Goal: Transaction & Acquisition: Purchase product/service

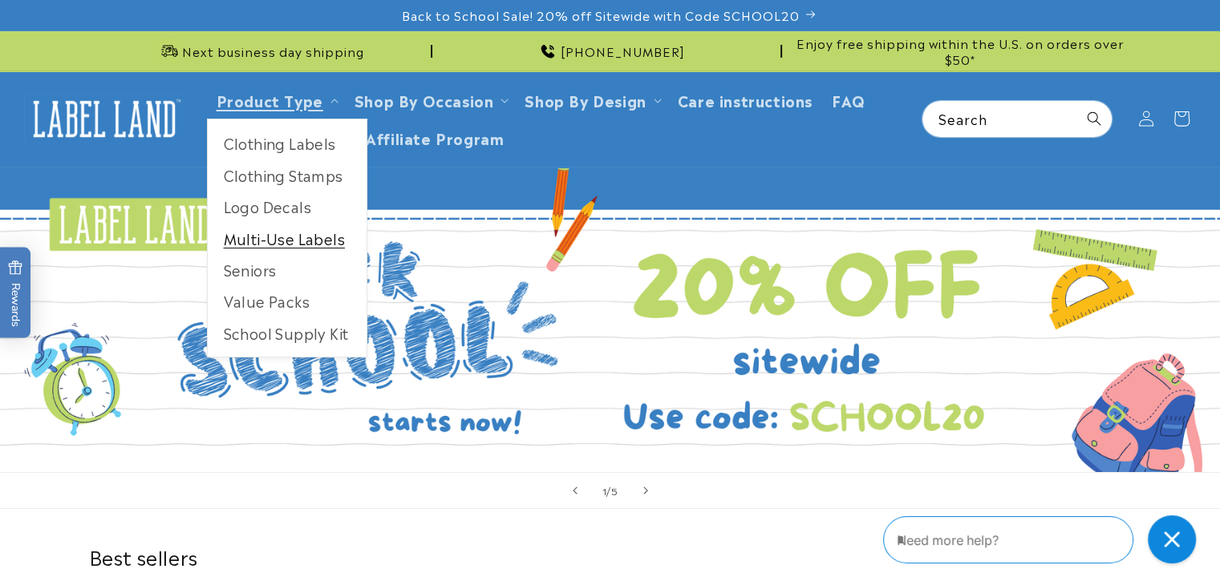
click at [256, 235] on link "Multi-Use Labels" at bounding box center [287, 238] width 159 height 31
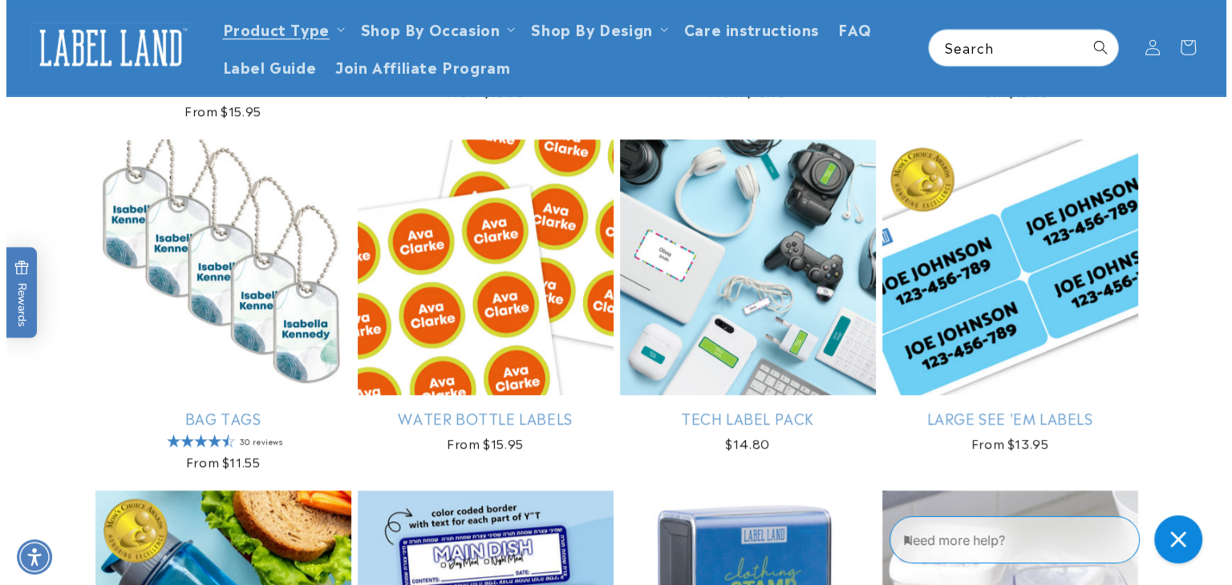
scroll to position [1257, 0]
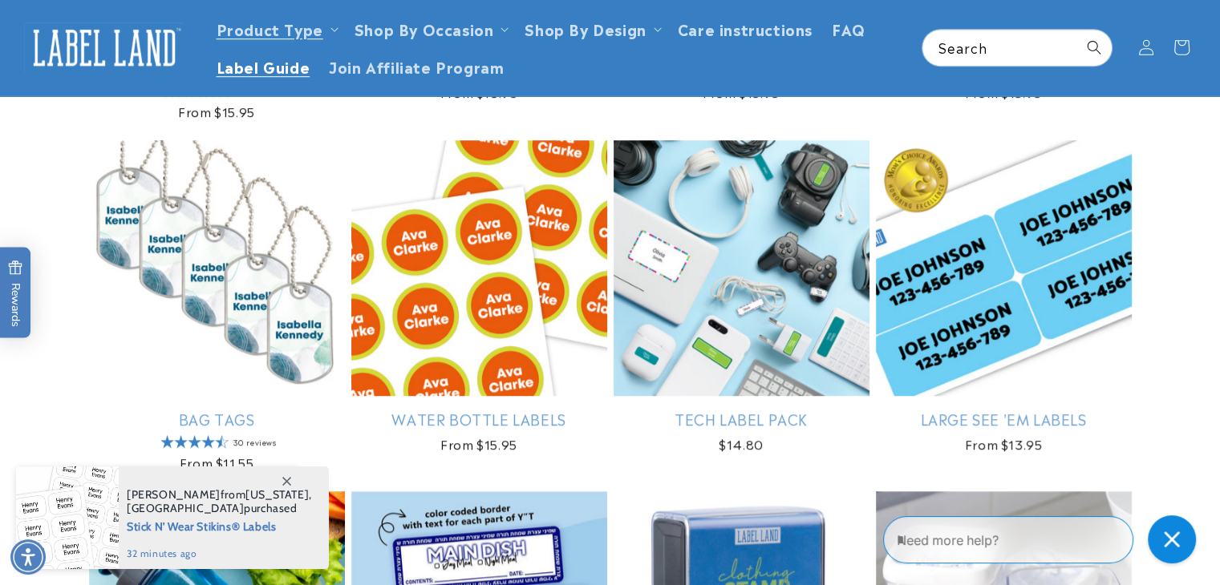
click at [273, 65] on span "Label Guide" at bounding box center [264, 66] width 94 height 18
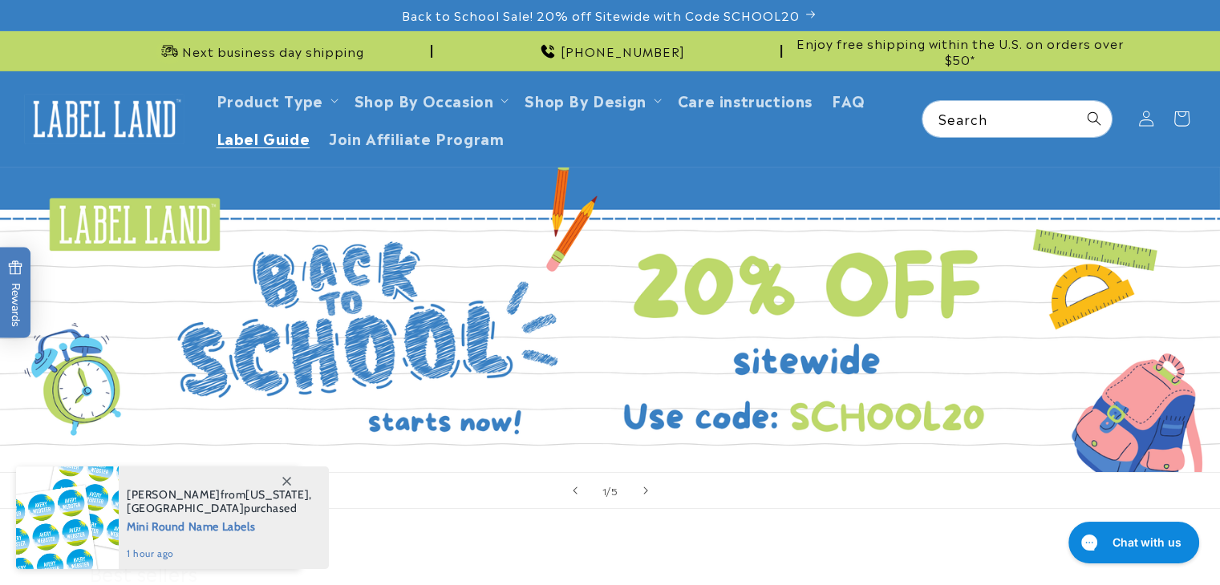
click at [269, 139] on span "Label Guide" at bounding box center [264, 137] width 94 height 18
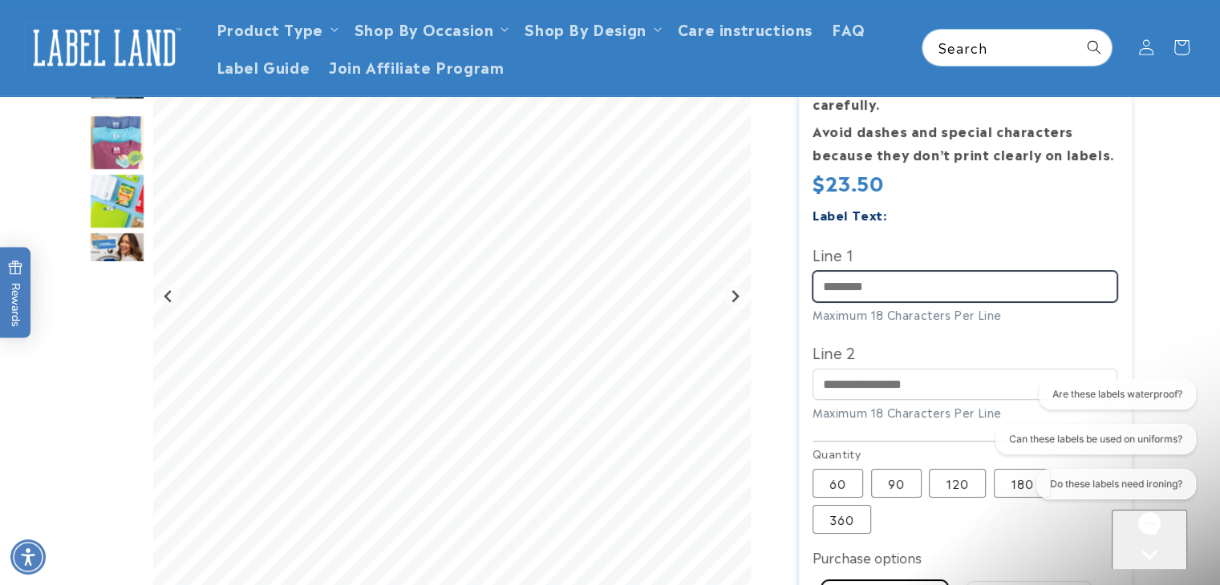
click at [905, 271] on input "Line 1" at bounding box center [964, 286] width 305 height 31
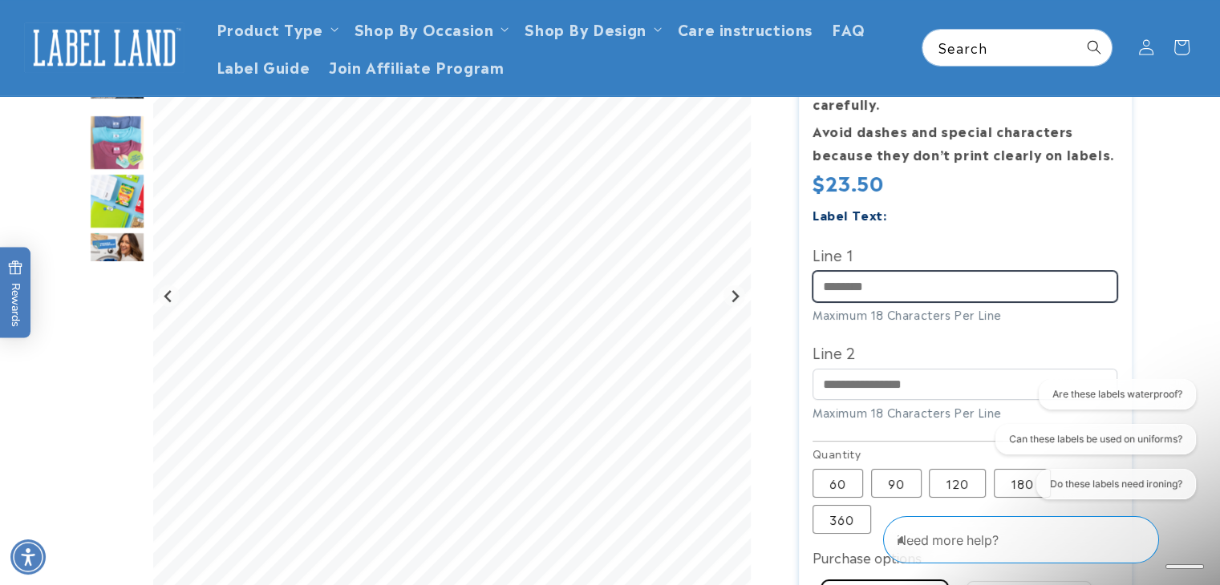
click at [891, 271] on input "Line 1" at bounding box center [964, 286] width 305 height 31
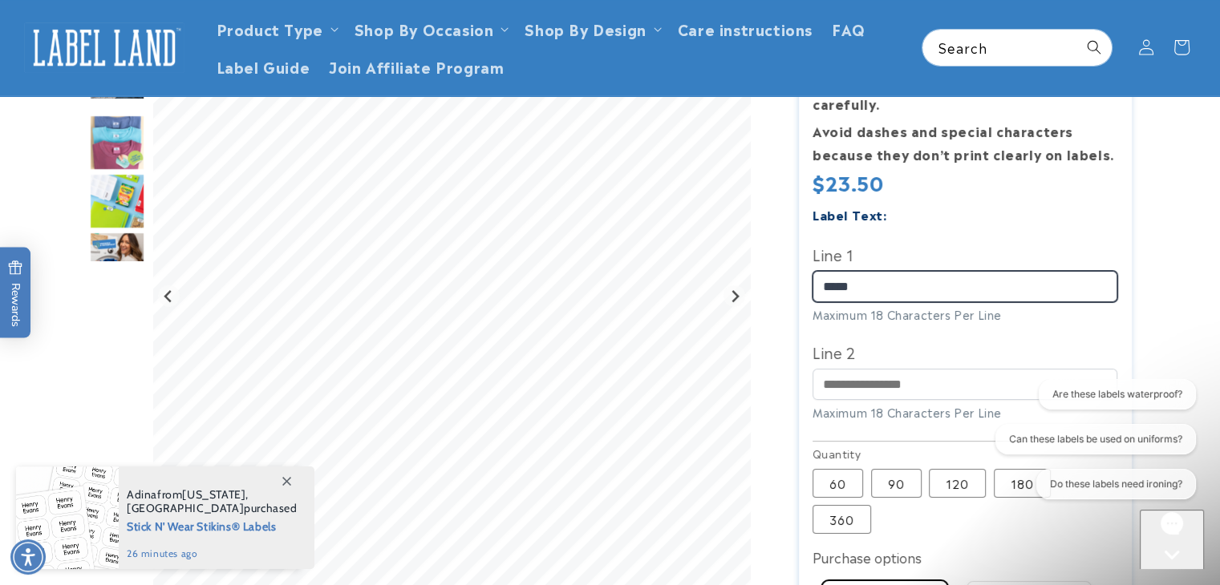
type input "*****"
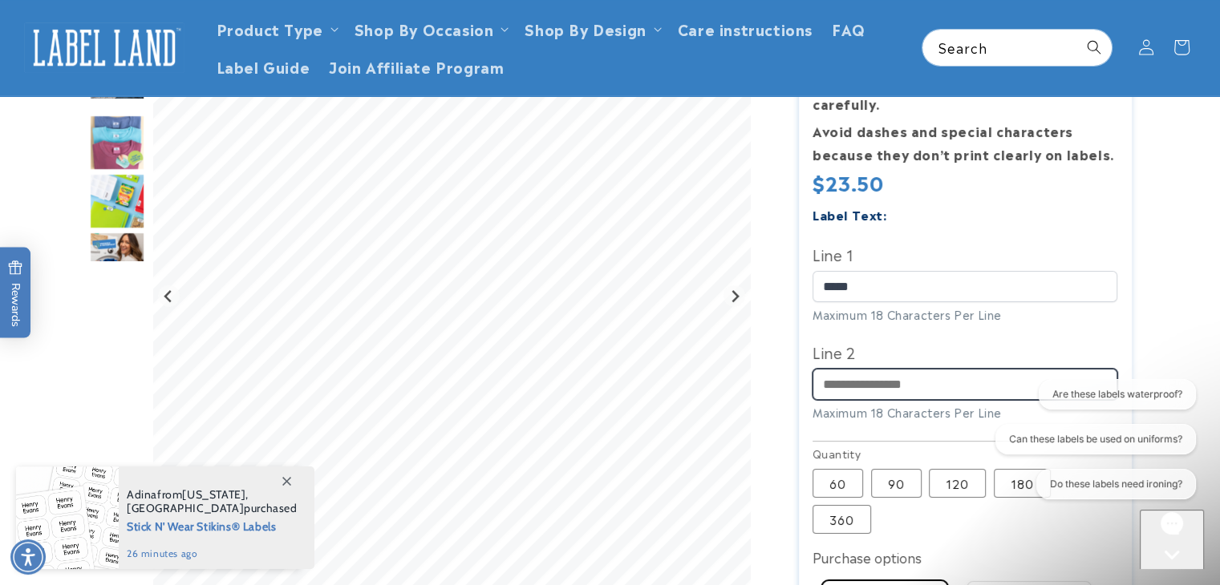
click at [903, 369] on input "Line 2" at bounding box center [964, 384] width 305 height 31
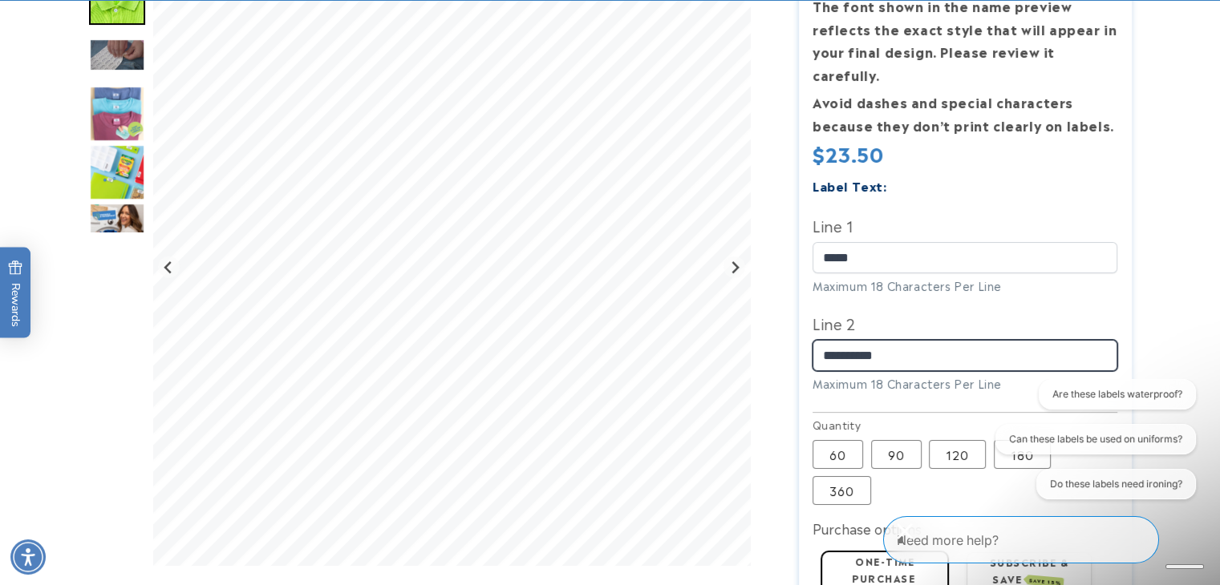
scroll to position [385, 0]
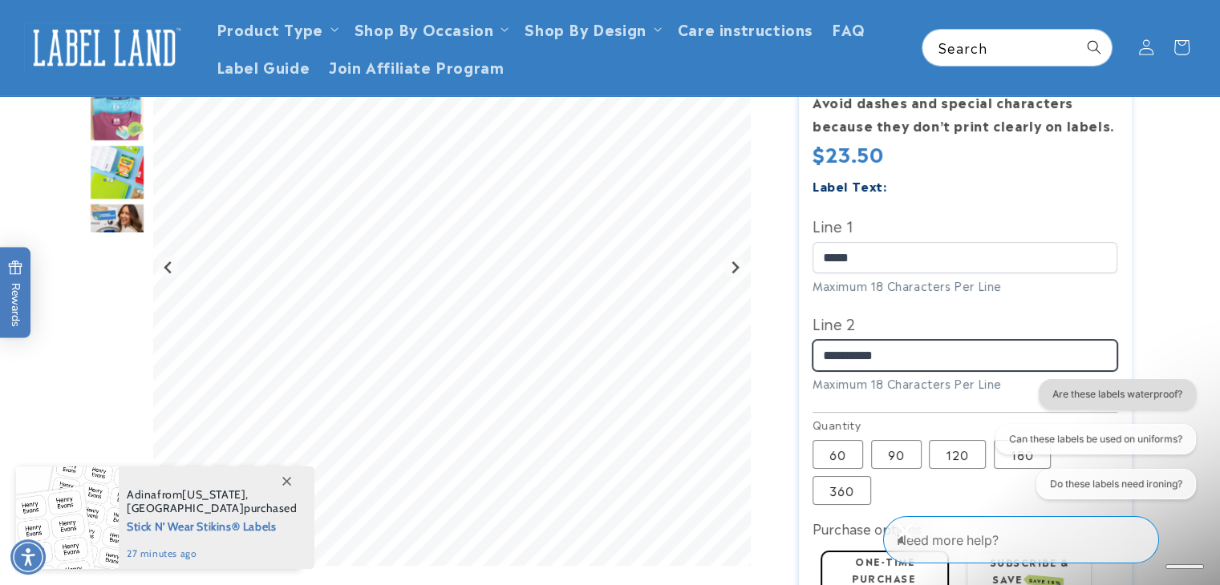
type input "**********"
click at [1090, 396] on button "Are these labels waterproof?" at bounding box center [1117, 394] width 157 height 30
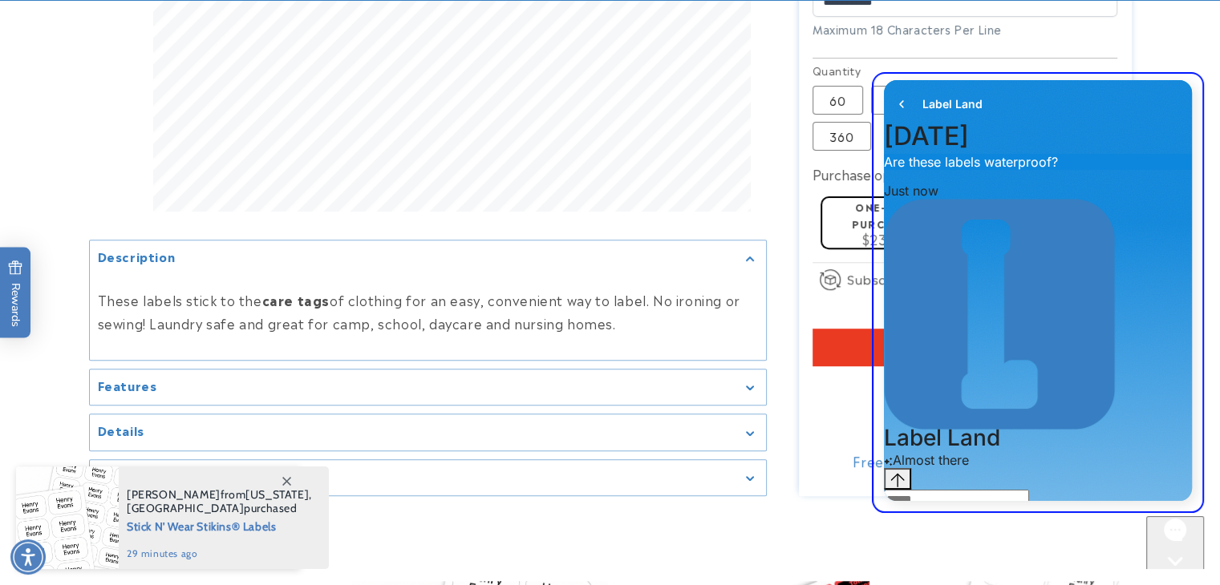
scroll to position [826, 0]
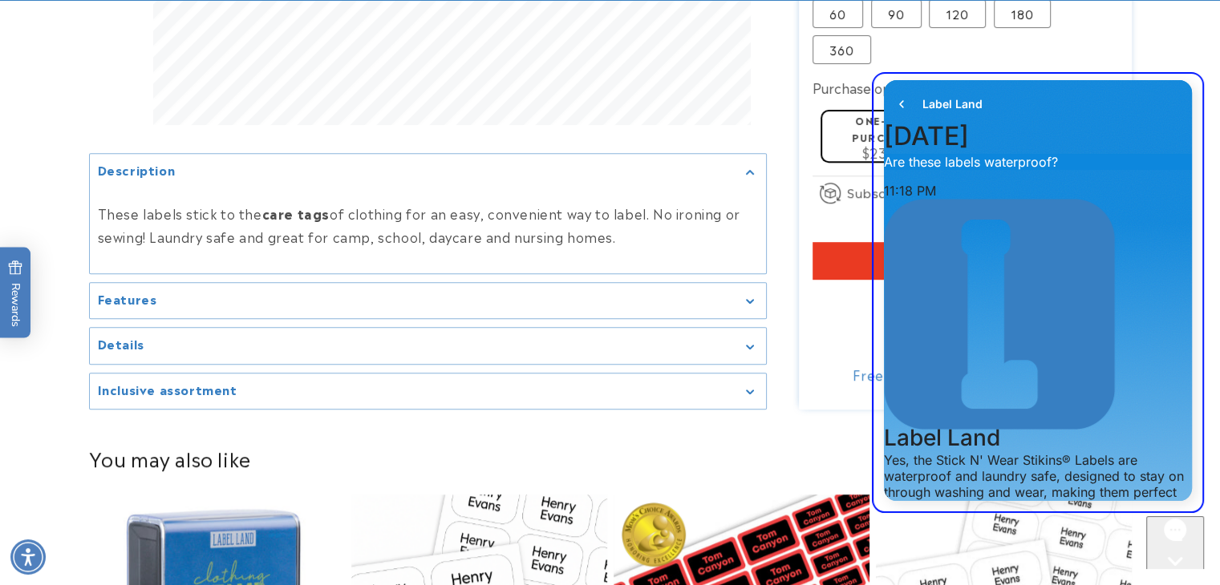
click at [168, 288] on main at bounding box center [610, 568] width 1220 height 2453
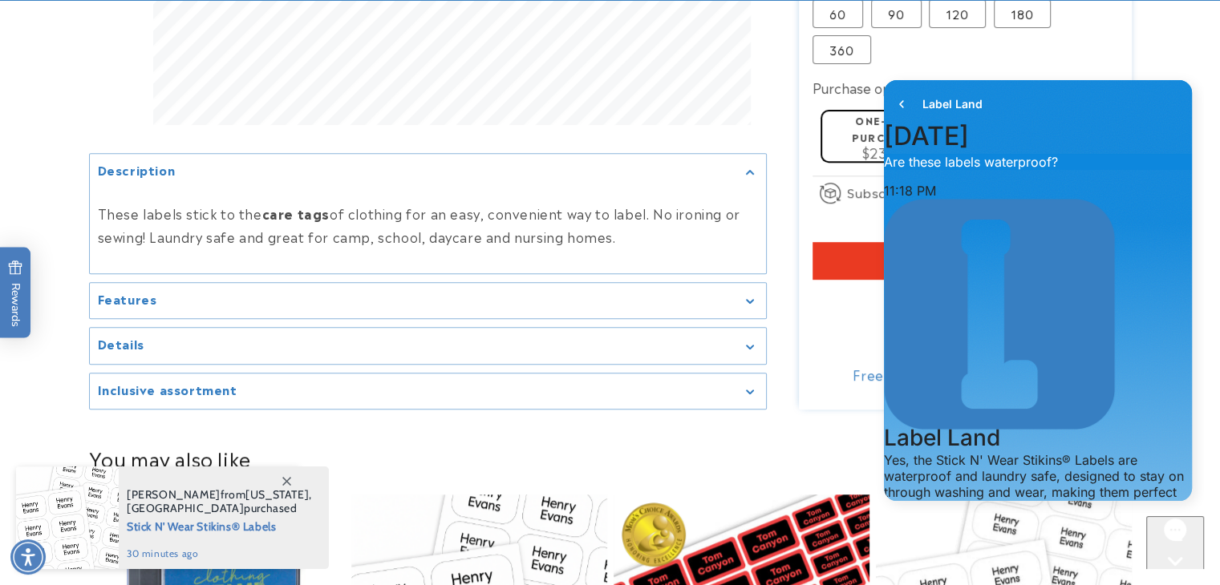
click at [750, 299] on icon "Gallery Viewer" at bounding box center [749, 301] width 7 height 4
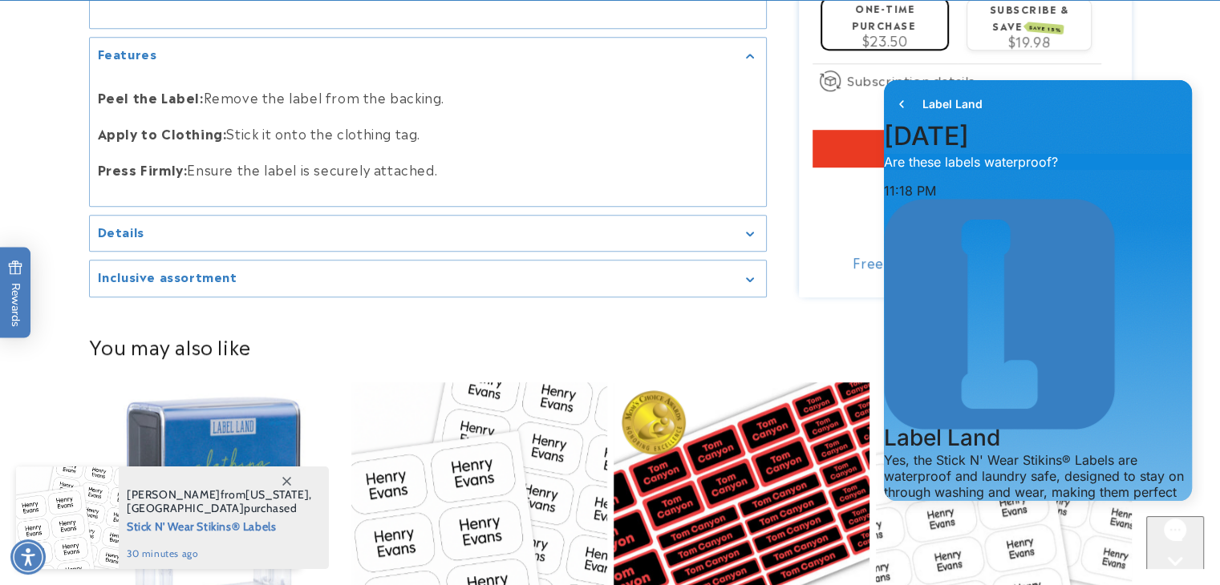
scroll to position [942, 0]
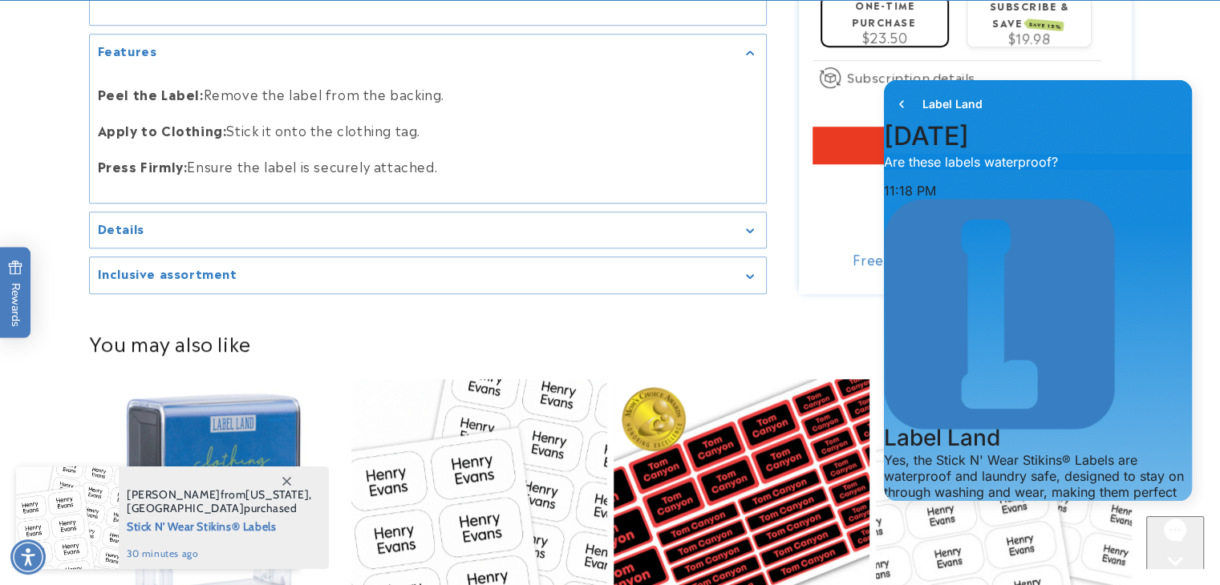
click at [748, 229] on icon "Gallery Viewer" at bounding box center [749, 231] width 7 height 4
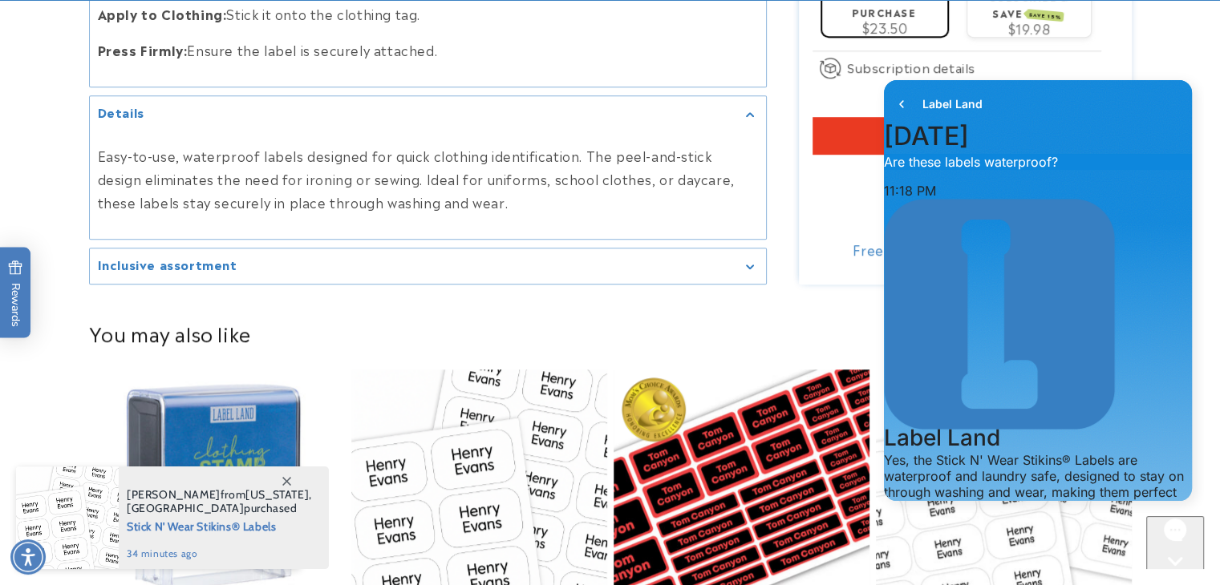
scroll to position [1059, 0]
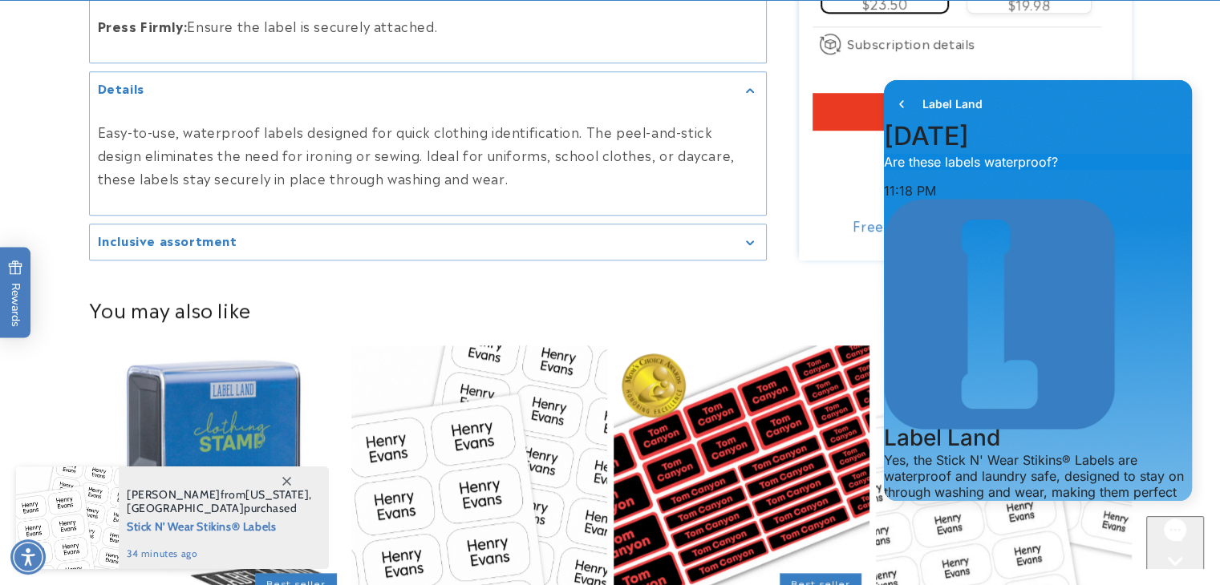
click at [226, 241] on h2 "Inclusive assortment" at bounding box center [168, 241] width 140 height 16
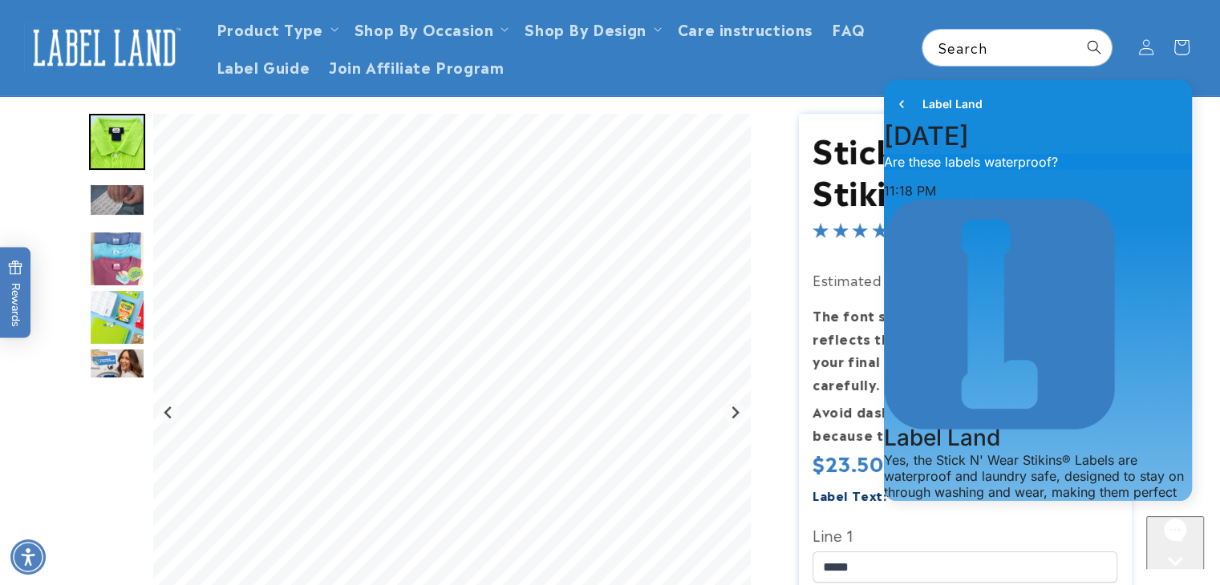
scroll to position [0, 0]
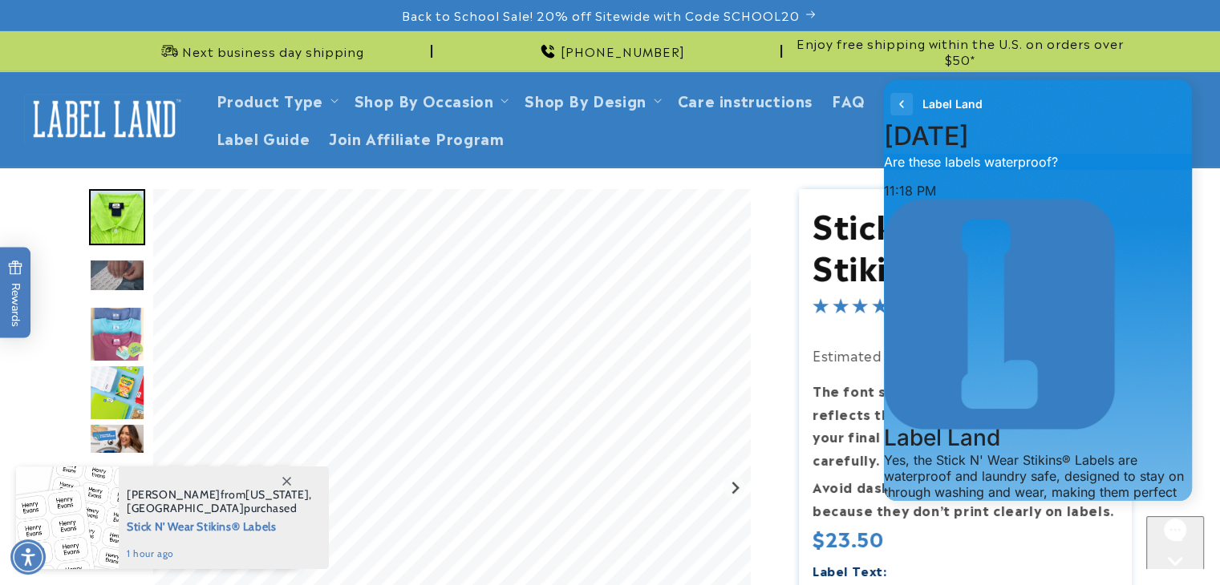
click at [901, 103] on icon "go to home page" at bounding box center [901, 103] width 4 height 7
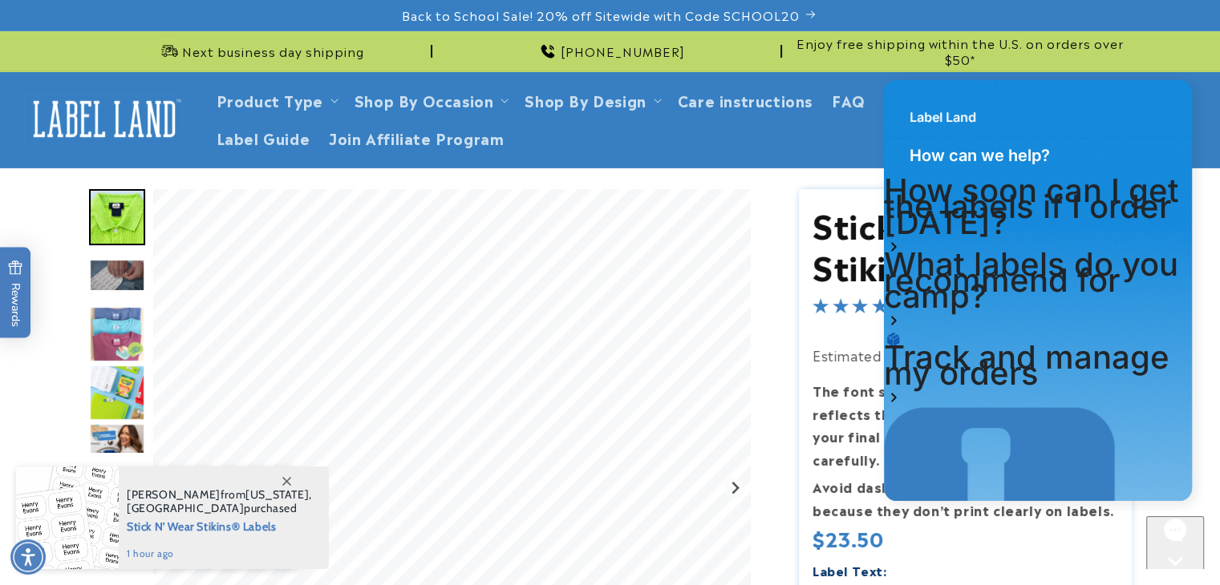
click at [1176, 581] on icon "Gorgias live chat" at bounding box center [1175, 589] width 16 height 16
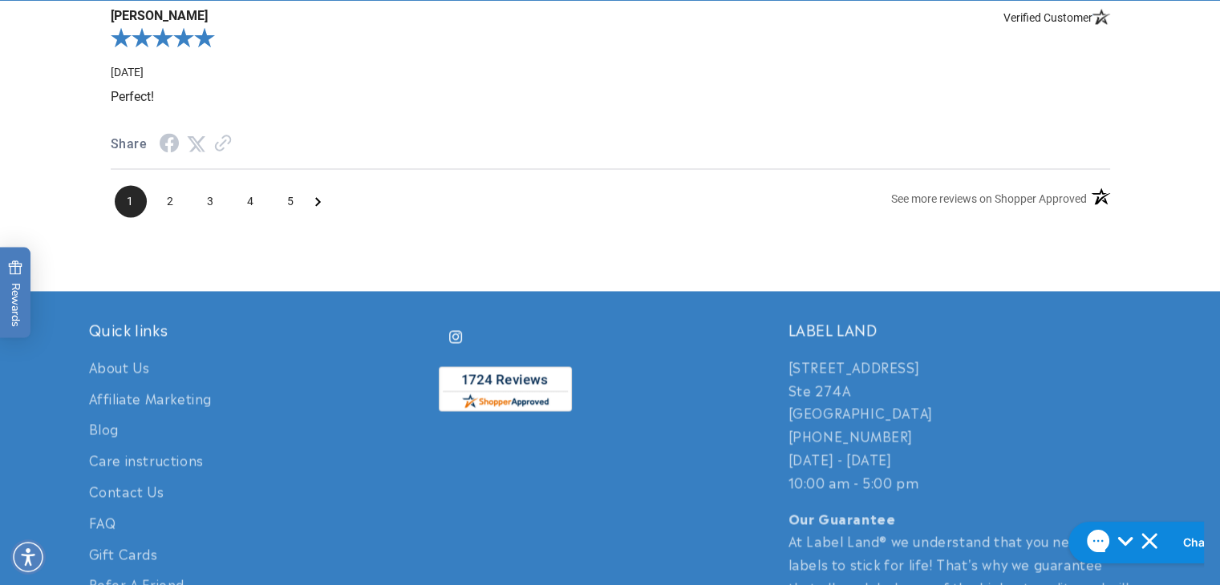
scroll to position [2653, 0]
click at [247, 195] on span "4" at bounding box center [251, 201] width 32 height 32
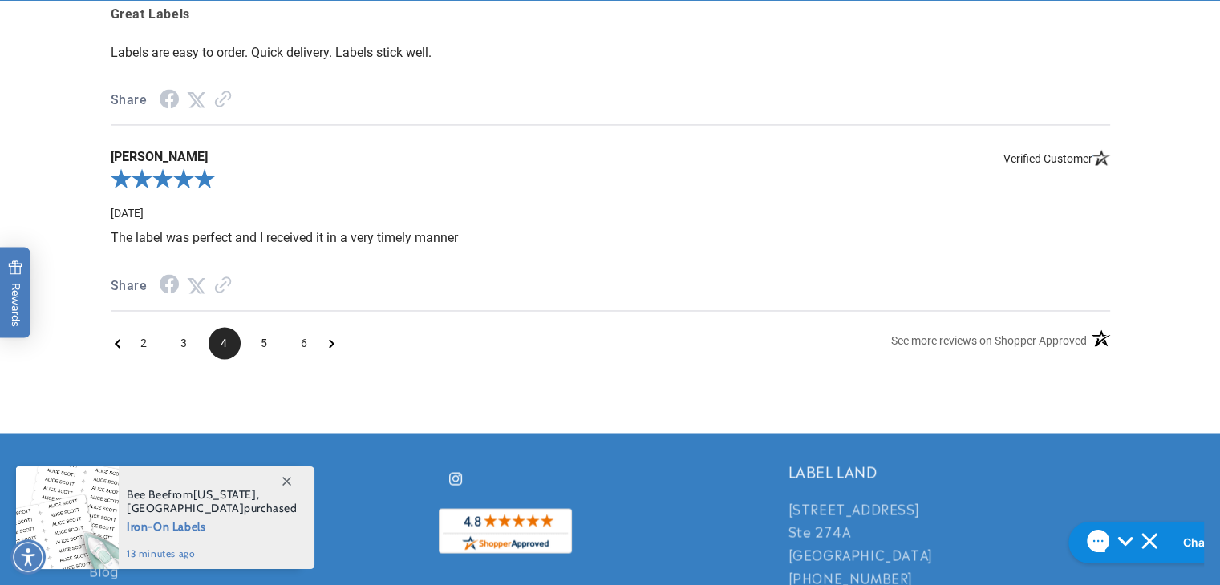
scroll to position [2627, 0]
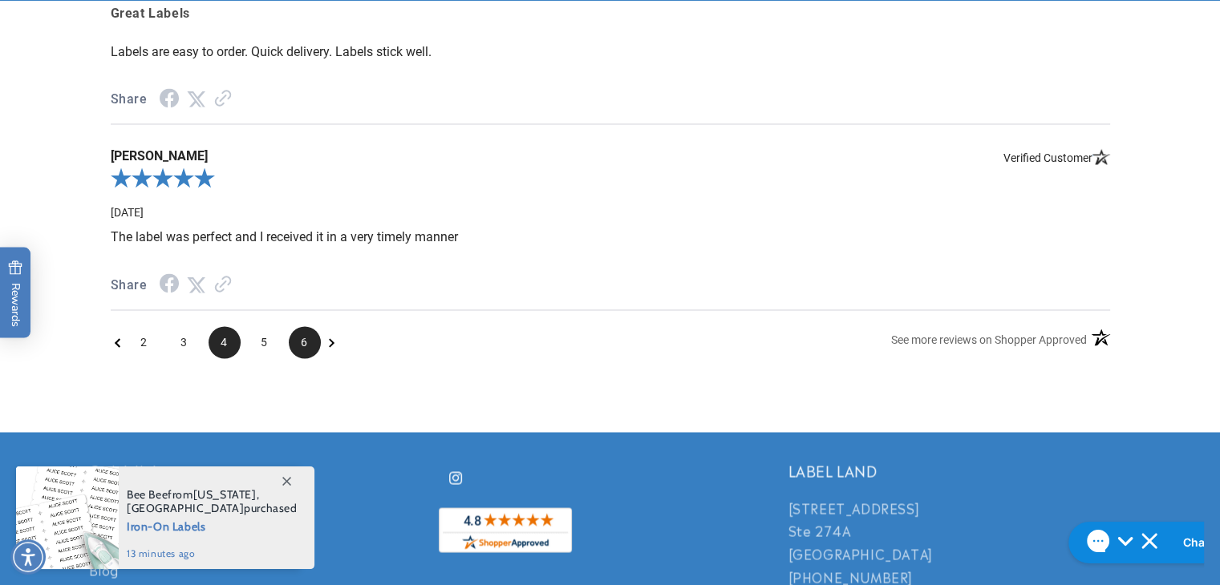
click at [298, 340] on span "6" at bounding box center [305, 342] width 32 height 32
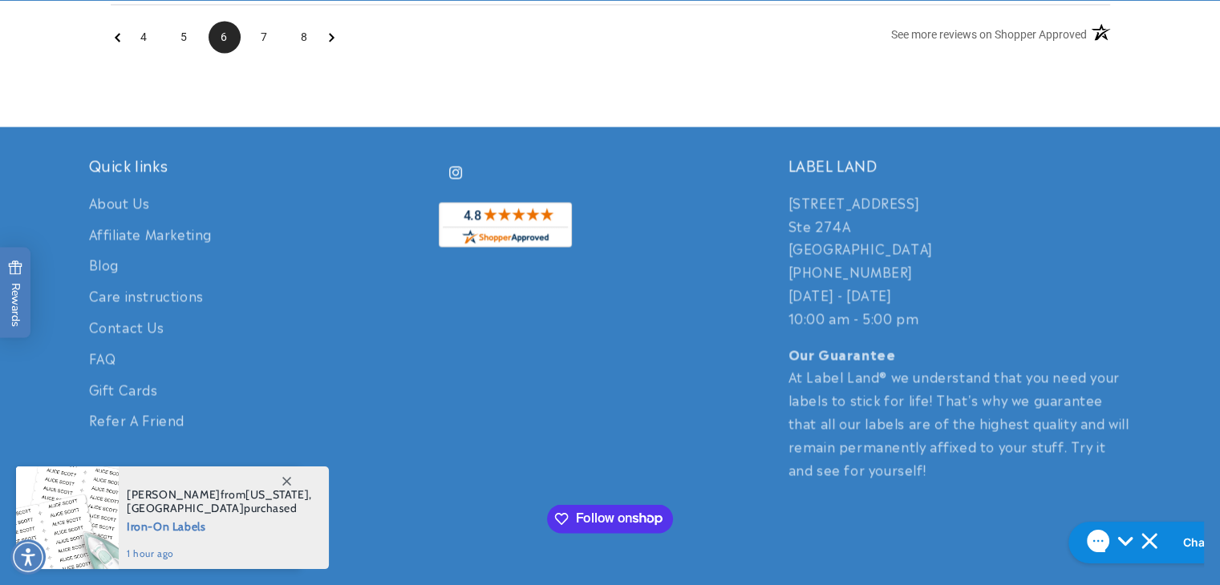
scroll to position [2818, 0]
click at [302, 39] on span "8" at bounding box center [305, 36] width 32 height 32
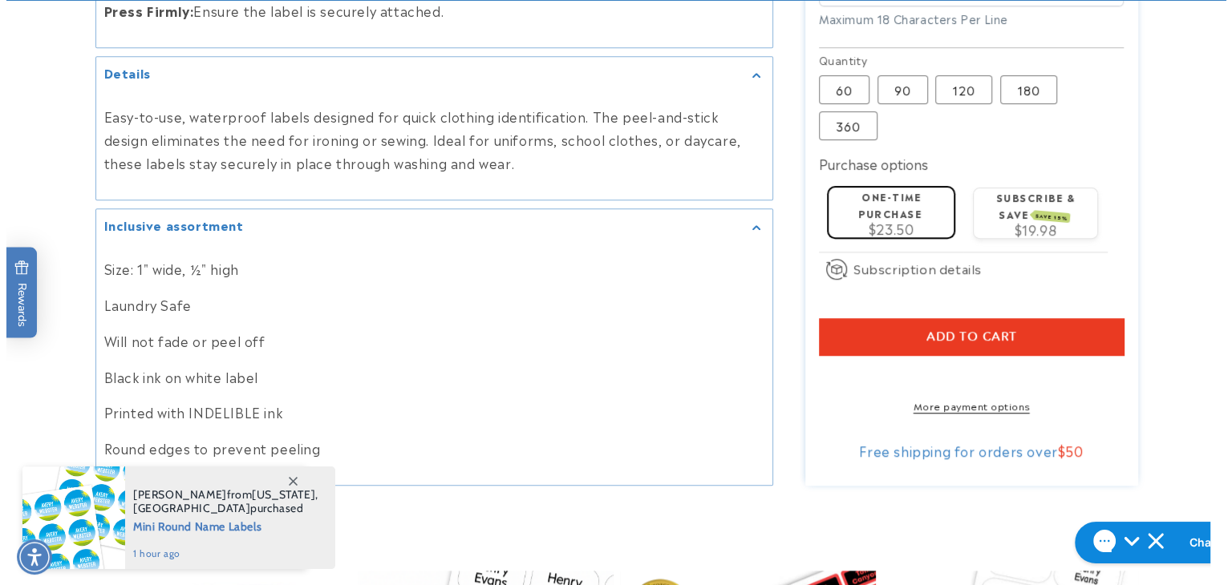
scroll to position [1082, 0]
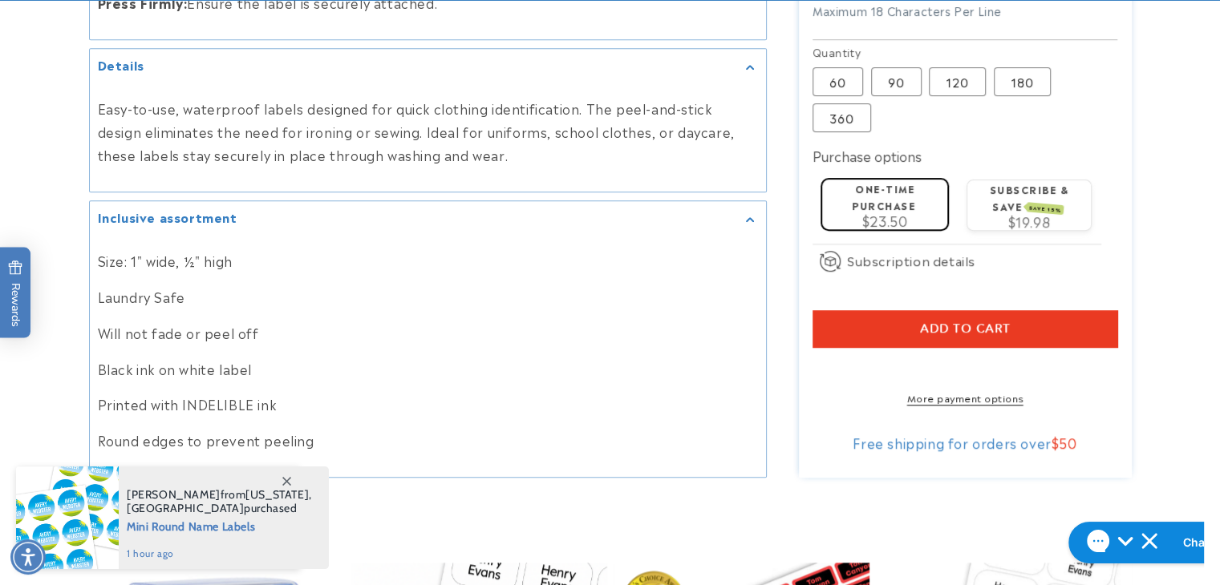
click at [962, 322] on span "Add to cart" at bounding box center [965, 329] width 91 height 14
